Goal: Book appointment/travel/reservation

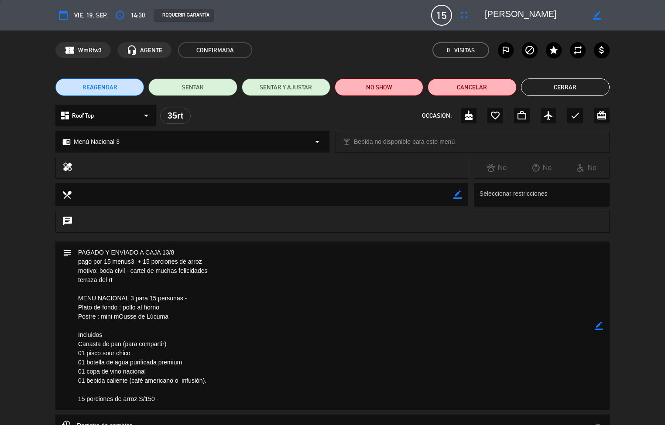
scroll to position [289, 0]
click at [585, 95] on button "Cerrar" at bounding box center [565, 87] width 89 height 17
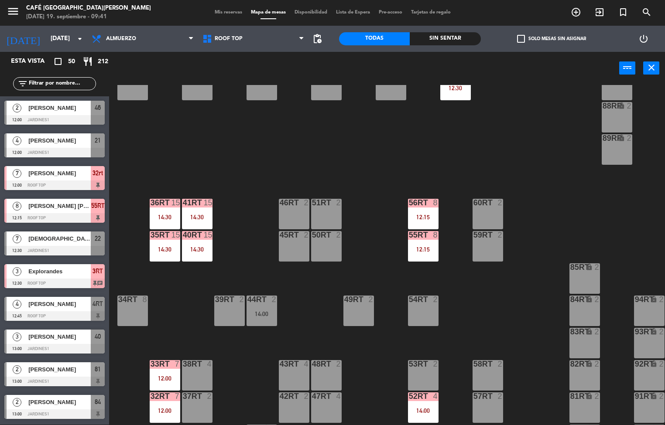
scroll to position [249, 0]
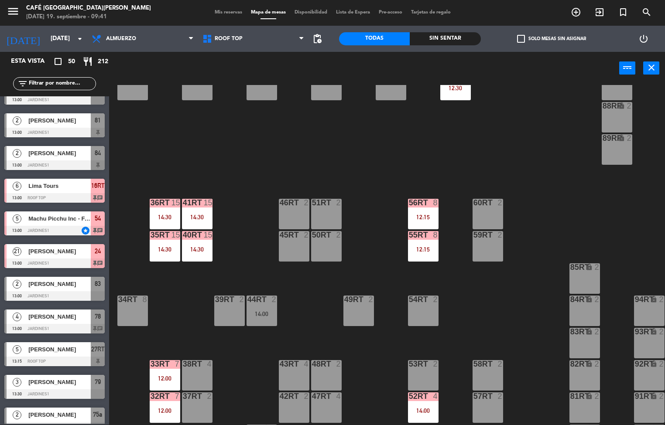
click at [202, 215] on div "14:30" at bounding box center [197, 217] width 31 height 6
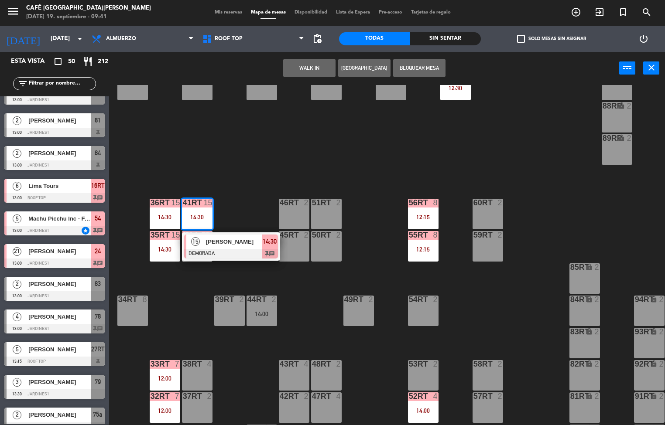
click at [246, 245] on span "[PERSON_NAME]" at bounding box center [234, 241] width 56 height 9
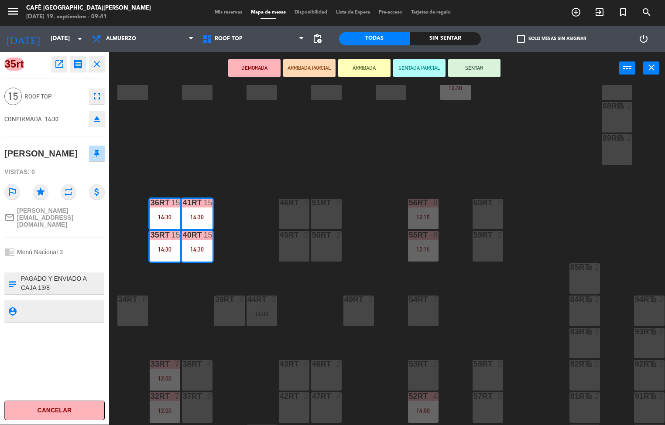
click at [59, 63] on icon "open_in_new" at bounding box center [59, 64] width 10 height 10
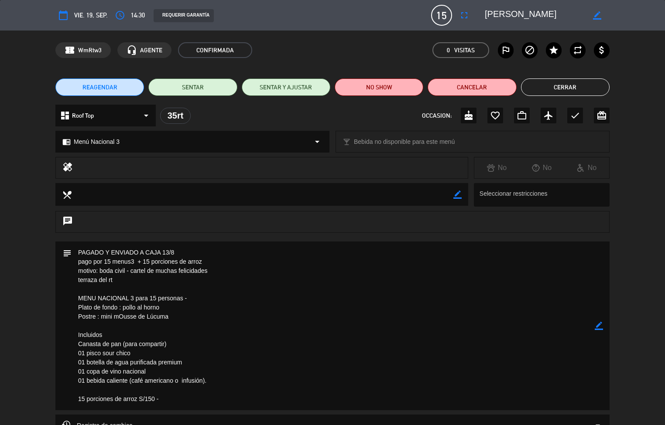
click at [583, 93] on button "Cerrar" at bounding box center [565, 87] width 89 height 17
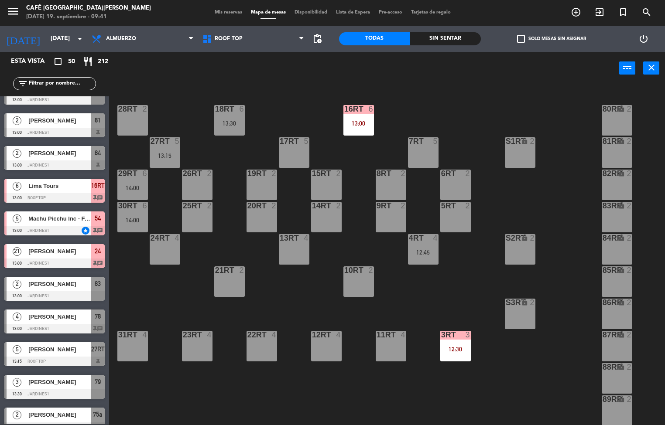
scroll to position [4, 0]
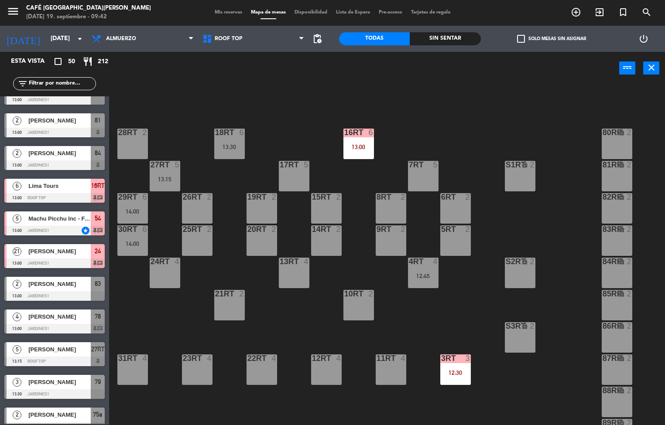
click at [360, 141] on div "16RT 6 13:00" at bounding box center [358, 144] width 31 height 31
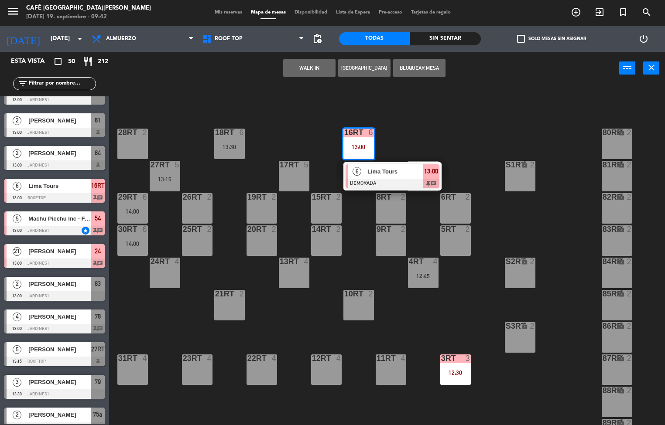
click at [398, 181] on div at bounding box center [393, 184] width 94 height 10
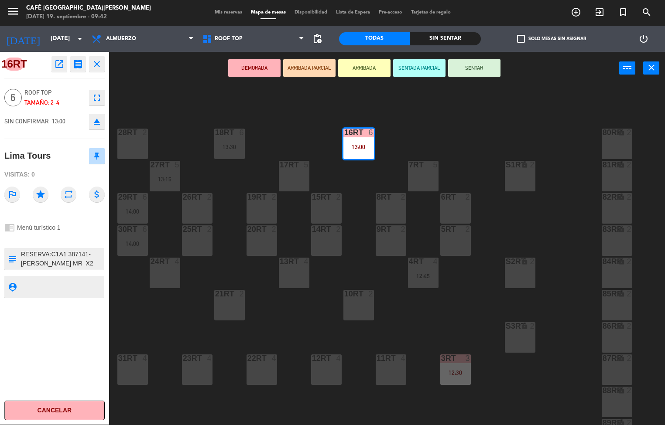
click at [508, 137] on div "18RT 6 13:30 16RT 6 13:00 28RT 2 80RR lock 2 27RT 5 13:15 7RT 5 S1RT lock 2 17R…" at bounding box center [390, 255] width 549 height 340
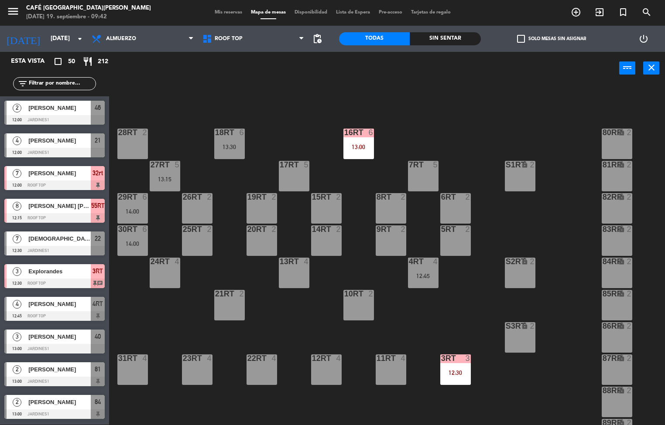
scroll to position [0, 0]
click at [356, 147] on div "13:00" at bounding box center [358, 147] width 31 height 6
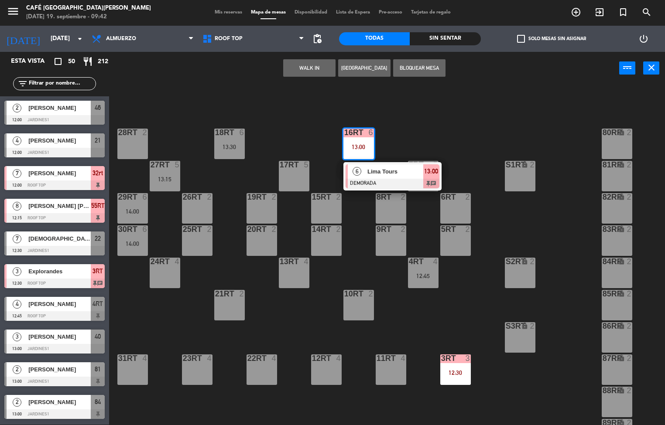
click at [373, 183] on div at bounding box center [393, 184] width 94 height 10
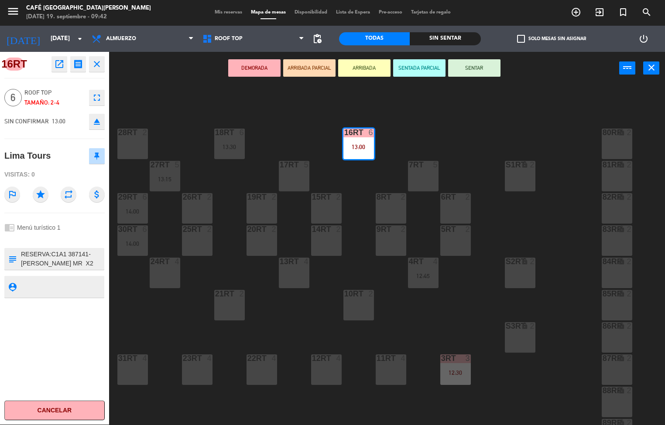
click at [60, 67] on icon "open_in_new" at bounding box center [59, 64] width 10 height 10
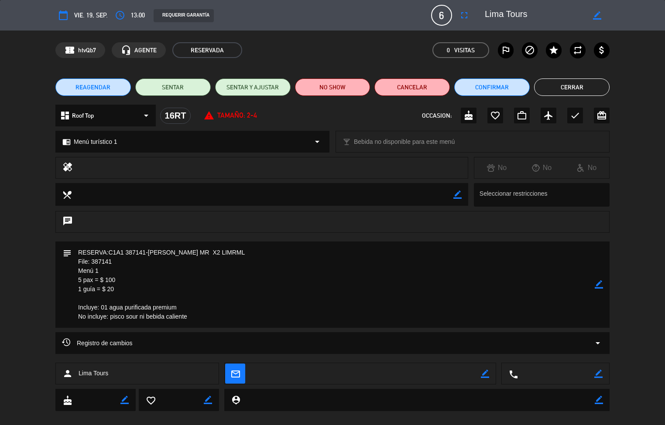
click at [569, 88] on button "Cerrar" at bounding box center [571, 87] width 75 height 17
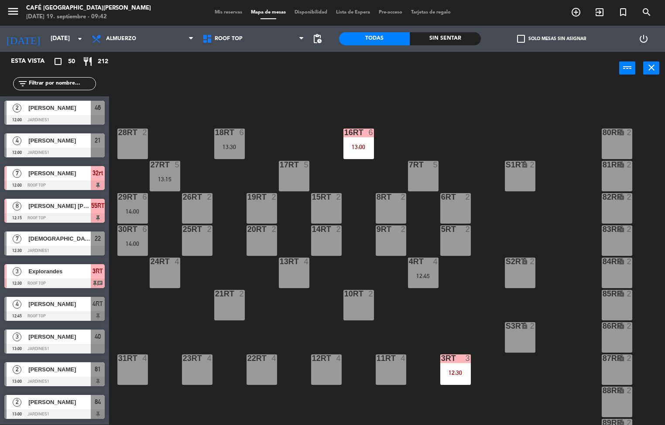
click at [440, 373] on div "12:30" at bounding box center [455, 373] width 31 height 6
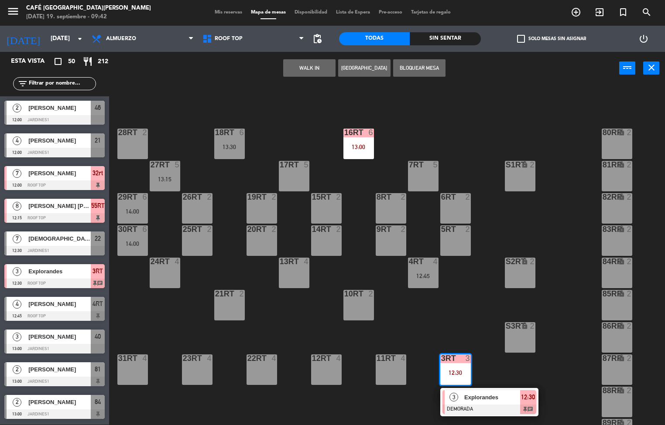
click at [482, 397] on span "Explorandes" at bounding box center [492, 397] width 56 height 9
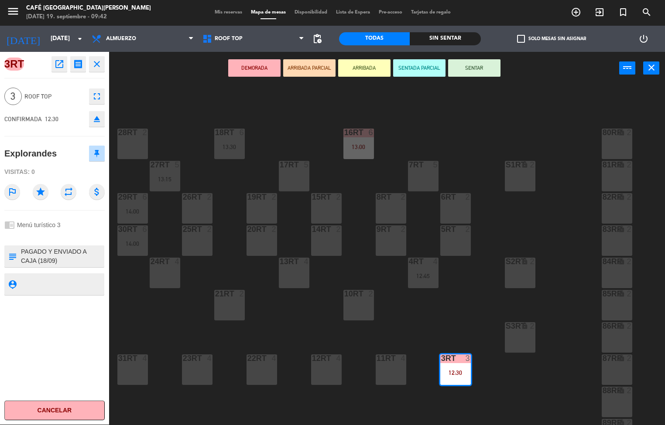
click at [59, 65] on icon "open_in_new" at bounding box center [59, 64] width 10 height 10
